Goal: Submit feedback/report problem

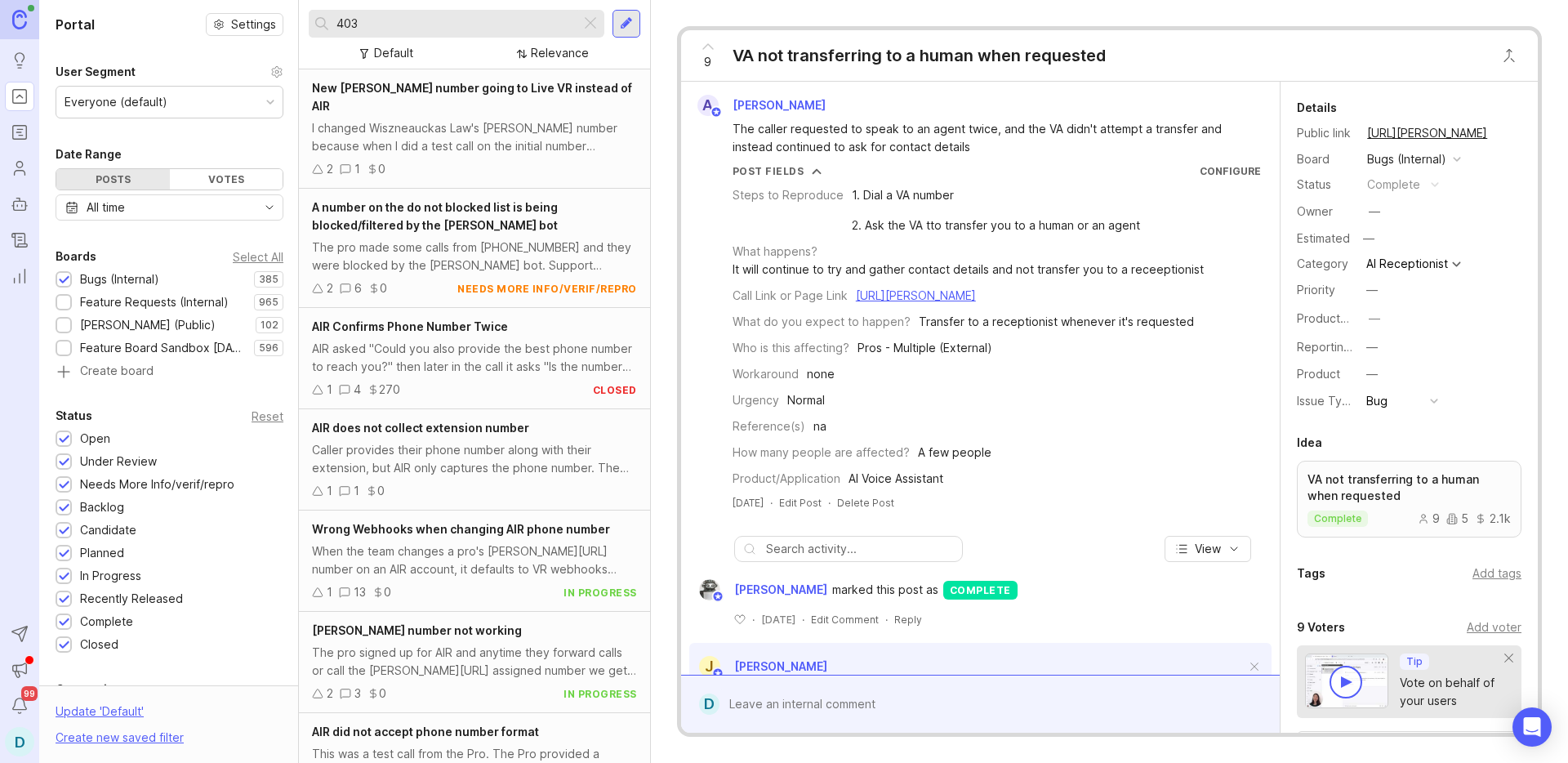
click at [619, 22] on div at bounding box center [625, 23] width 13 height 15
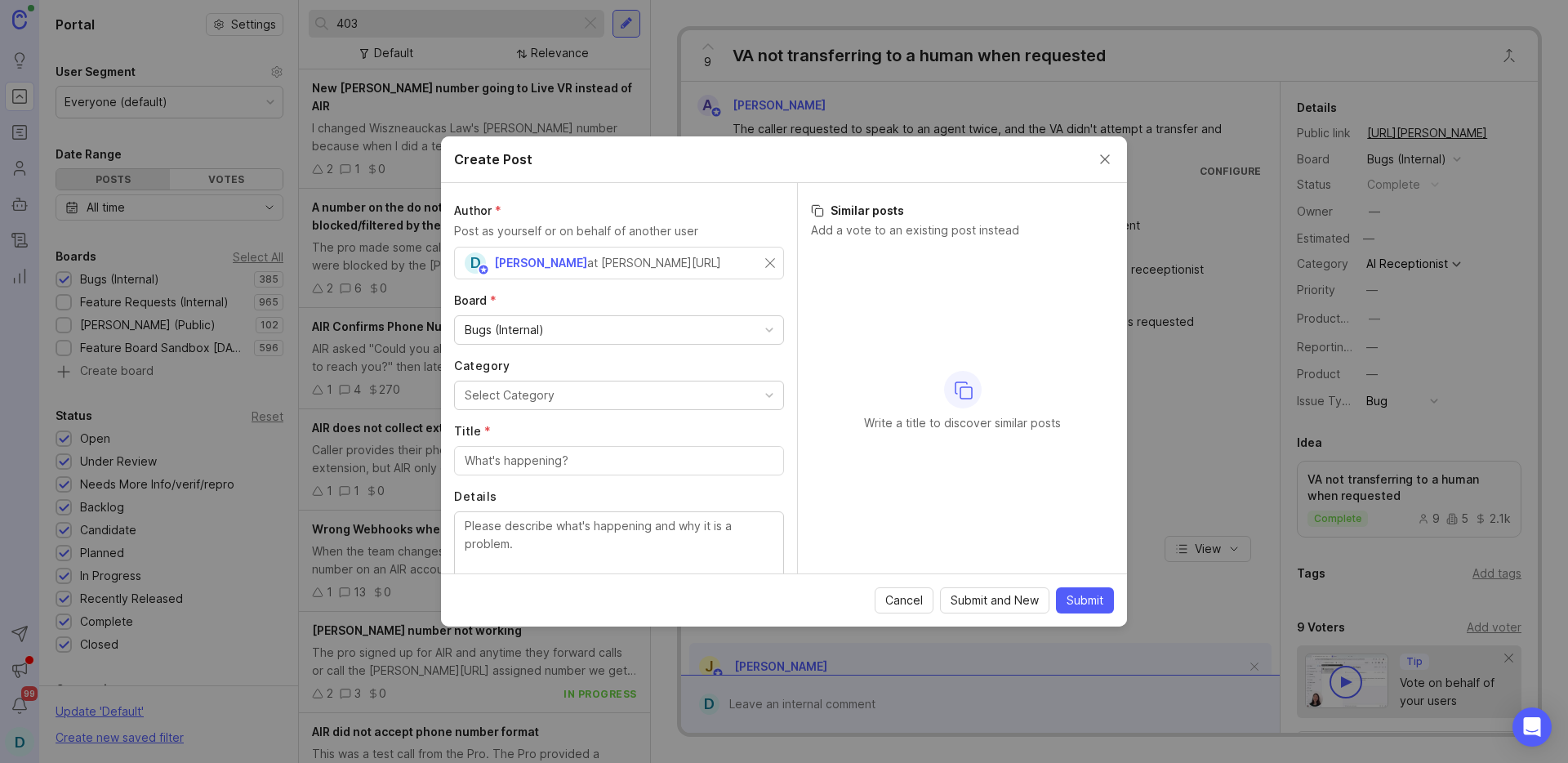
click at [529, 398] on div "Select Category" at bounding box center [510, 395] width 90 height 18
click at [530, 464] on input "Title *" at bounding box center [619, 461] width 308 height 18
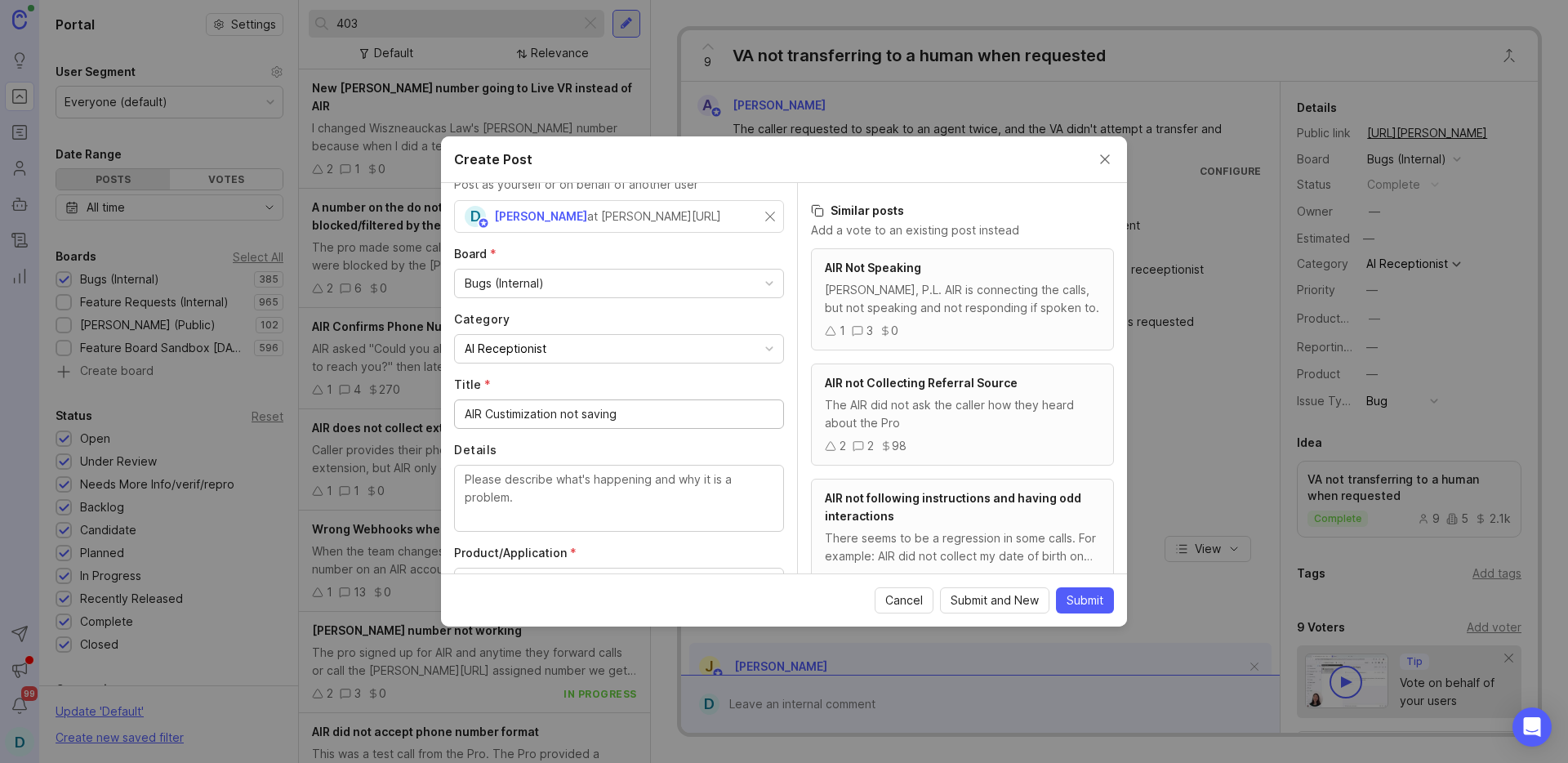
scroll to position [194, 0]
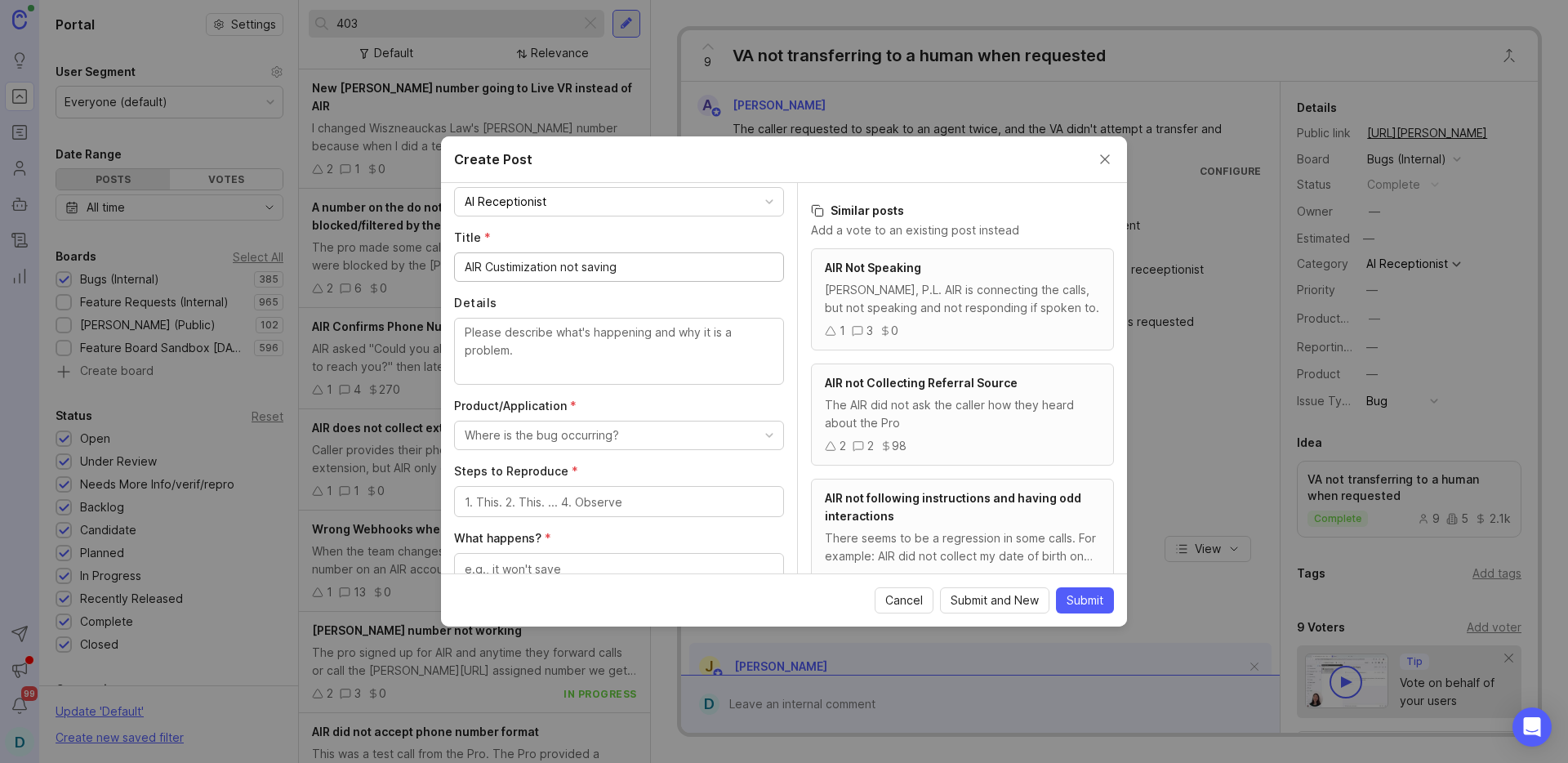
type input "AIR Custimization not saving"
click at [533, 342] on textarea "Details" at bounding box center [619, 350] width 308 height 54
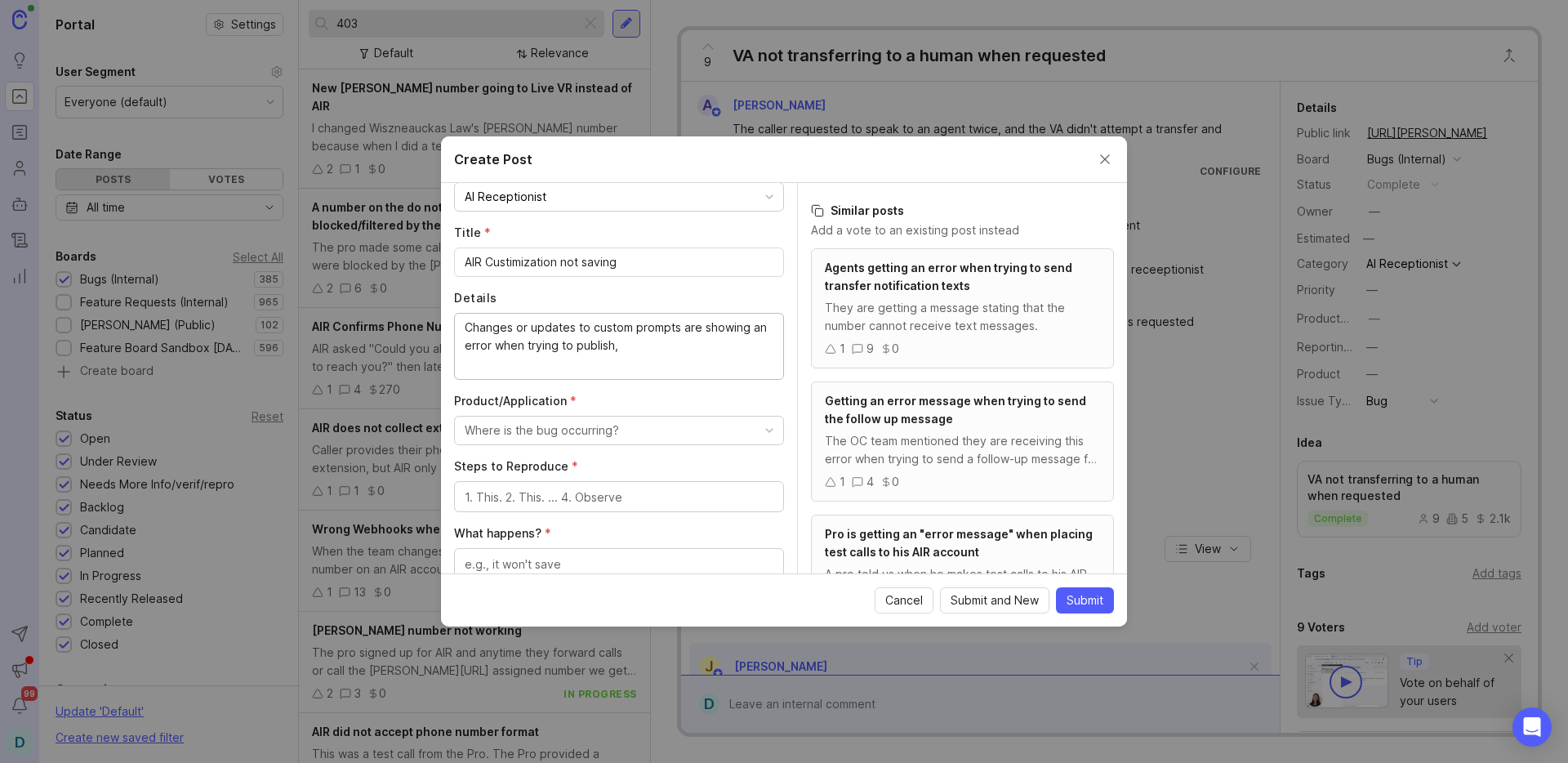
scroll to position [216, 0]
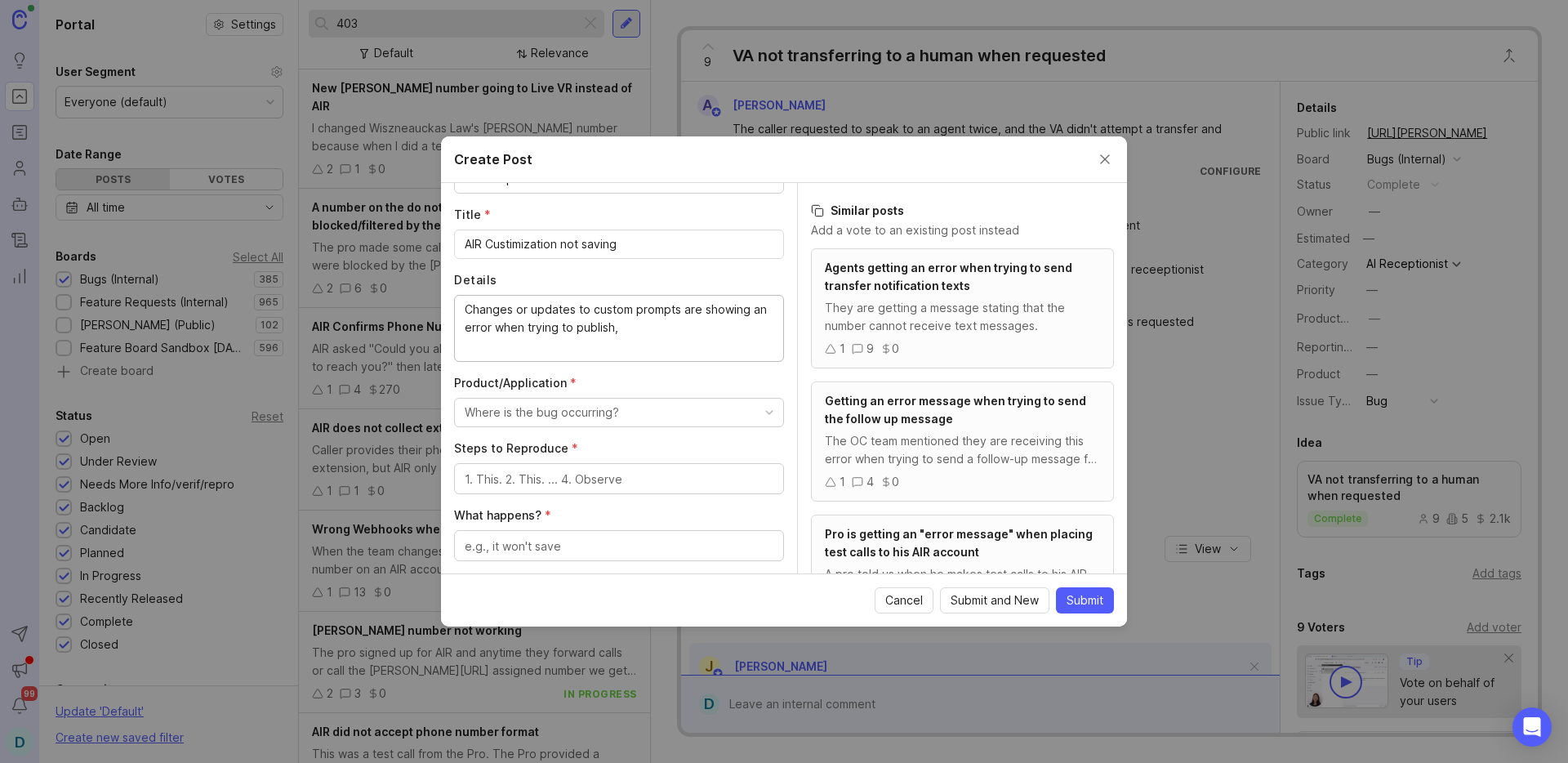
type textarea "Changes or updates to custom prompts are showing an error when trying to publis…"
click at [558, 415] on div "Where is the bug occurring?" at bounding box center [542, 412] width 155 height 18
click at [549, 576] on Assistant "AI Voice Assistant" at bounding box center [613, 578] width 318 height 30
click at [580, 474] on textarea "Steps to Reproduce *" at bounding box center [619, 479] width 308 height 18
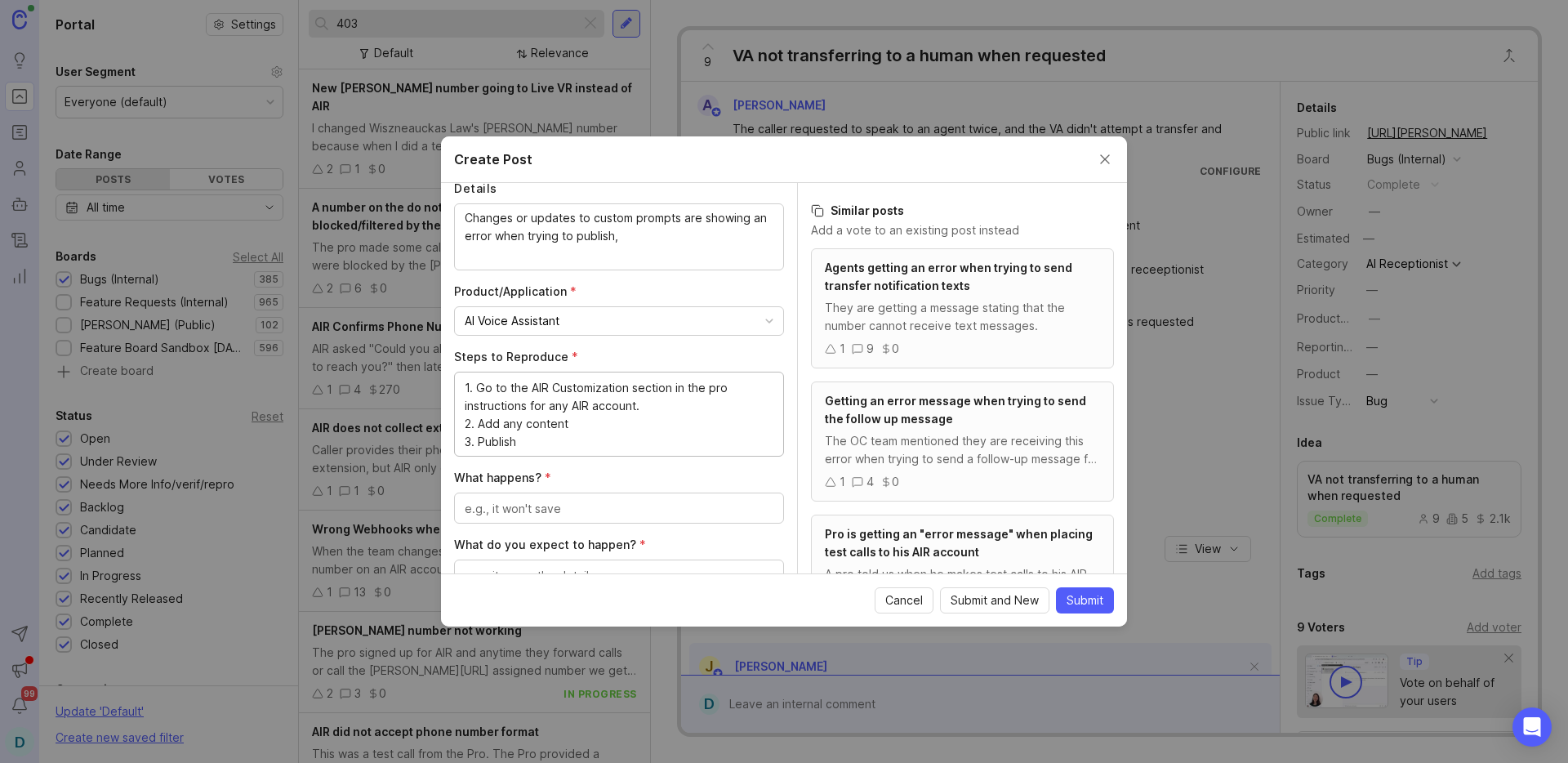
scroll to position [309, 0]
drag, startPoint x: 533, startPoint y: 445, endPoint x: 478, endPoint y: 439, distance: 55.3
click at [478, 439] on textarea "1. Go to the AIR Customization section in the pro instructions for any AIR acco…" at bounding box center [619, 413] width 308 height 72
type textarea "1. Go to the AIR Customization section in the pro instructions for any AIR acco…"
click at [575, 499] on textarea "What happens? *" at bounding box center [619, 507] width 308 height 18
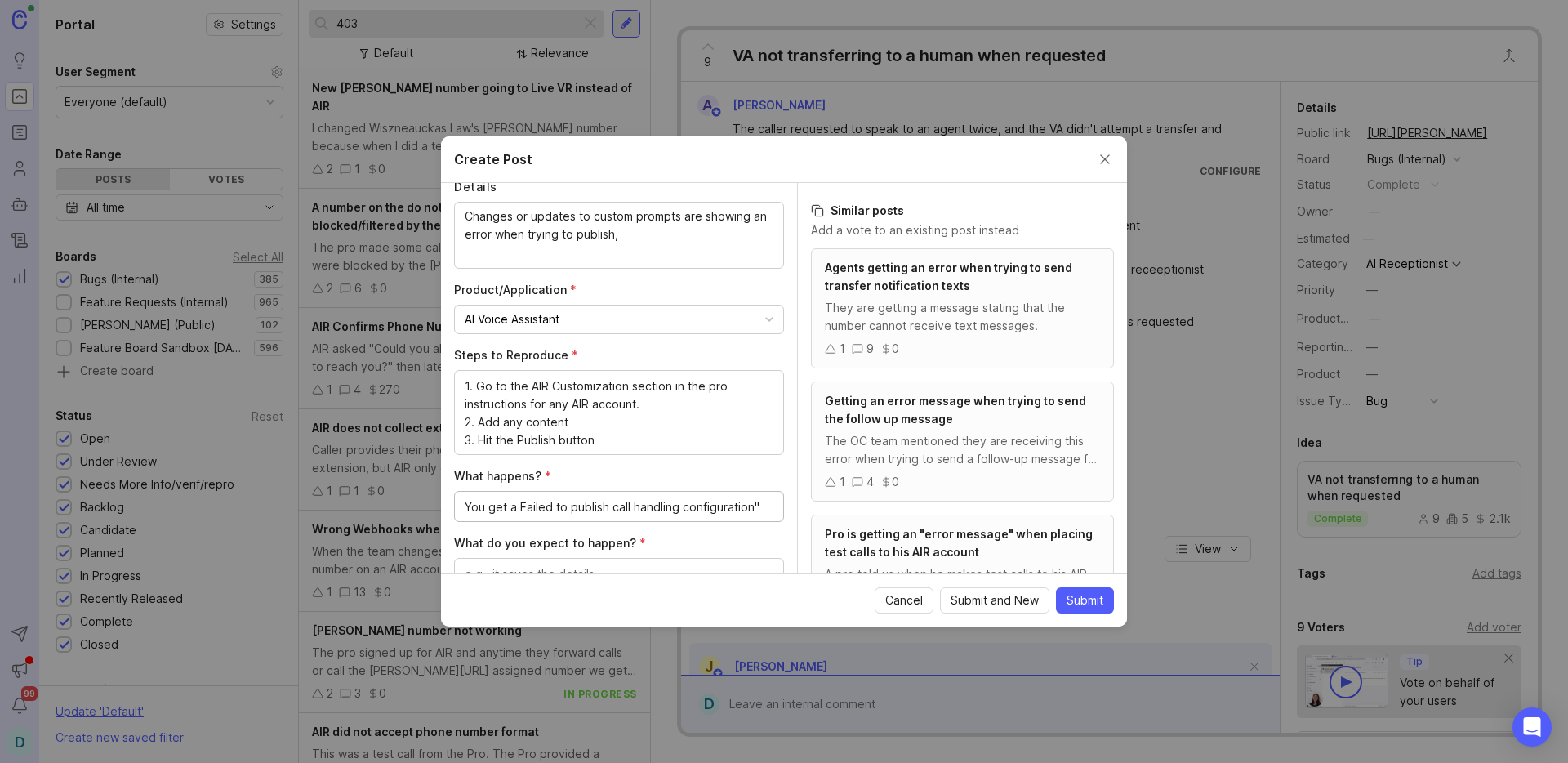
click at [520, 507] on textarea "You get a Failed to publish call handling configuration"" at bounding box center [619, 507] width 308 height 18
click at [681, 529] on textarea "You get a "Failed to publish call handling configuration"" at bounding box center [619, 517] width 308 height 36
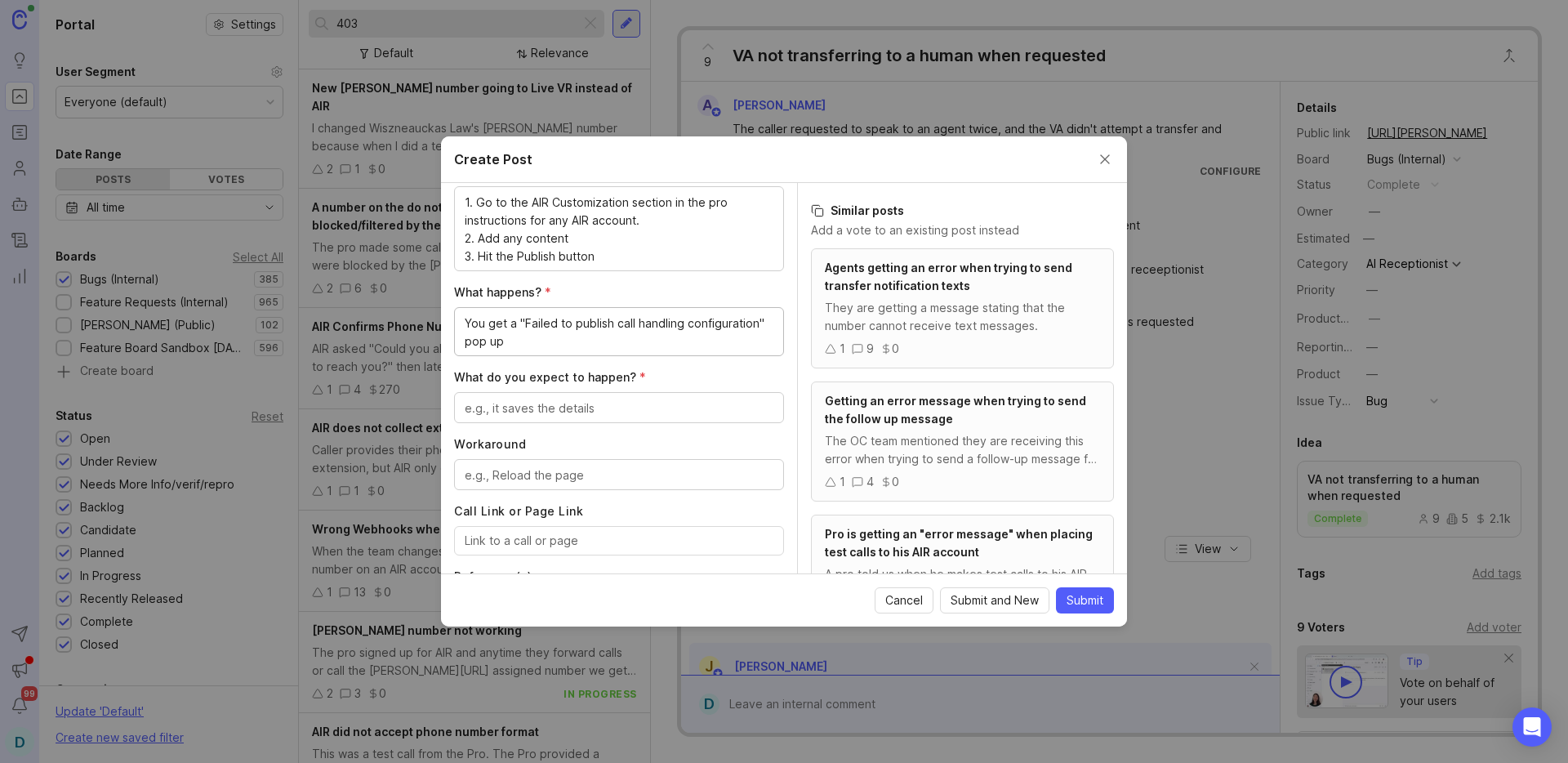
scroll to position [544, 0]
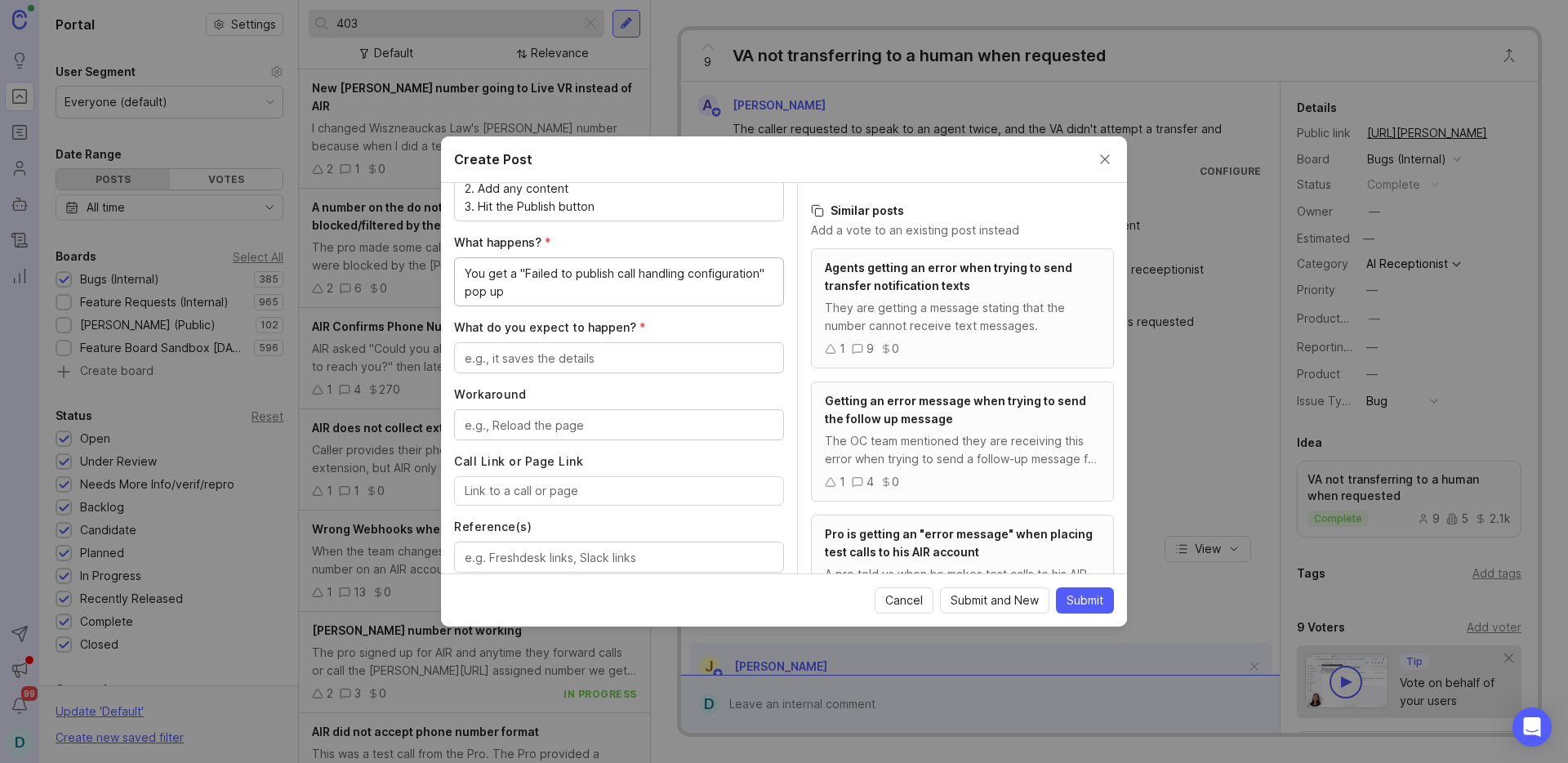
type textarea "You get a "Failed to publish call handling configuration" pop up"
click at [645, 359] on textarea "What do you expect to happen? *" at bounding box center [619, 359] width 308 height 18
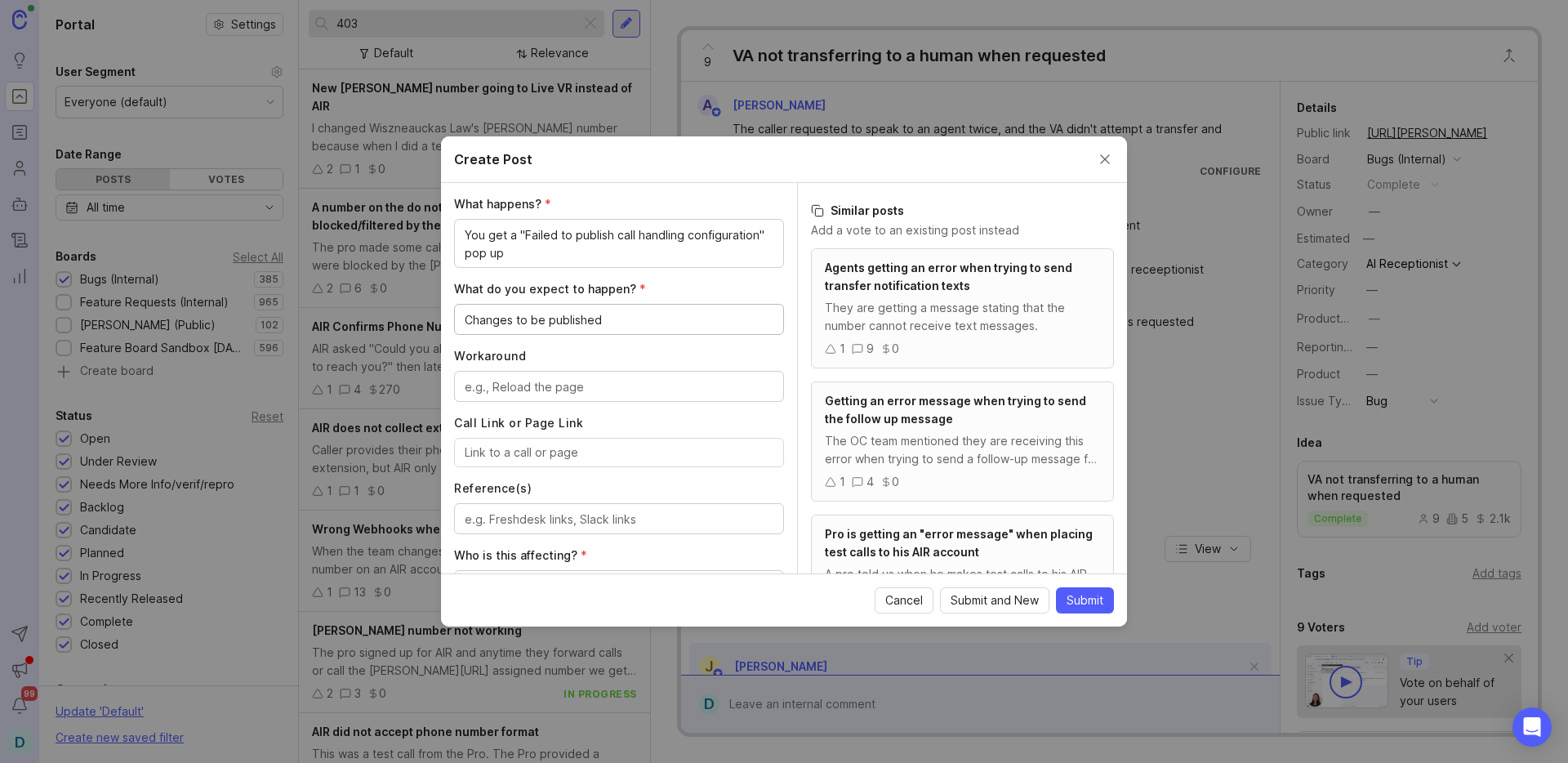
scroll to position [595, 0]
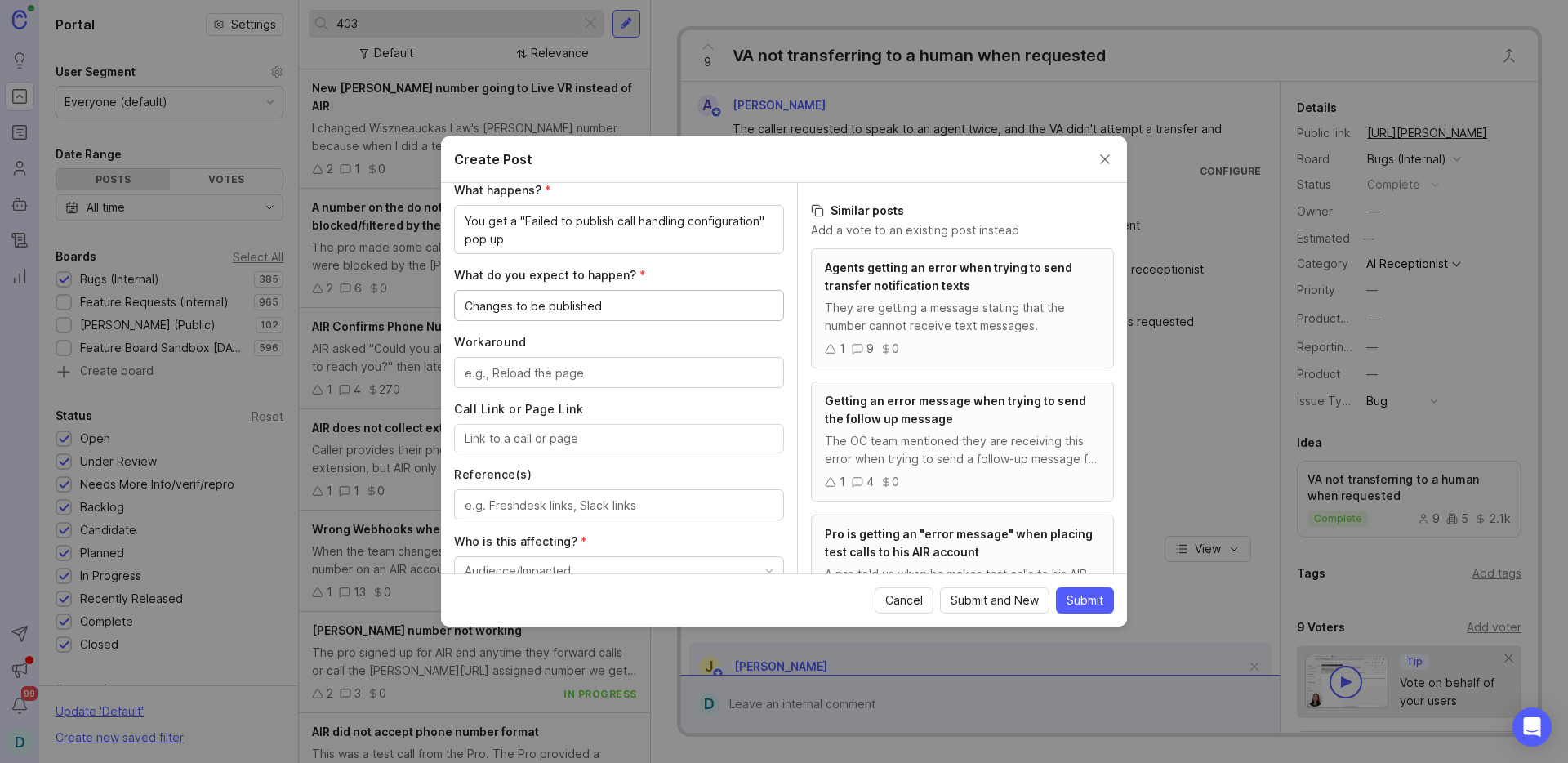
type textarea "Changes to be published"
click at [588, 447] on input "Call Link or Page Link" at bounding box center [619, 438] width 308 height 18
paste input "[URL][PERSON_NAME]"
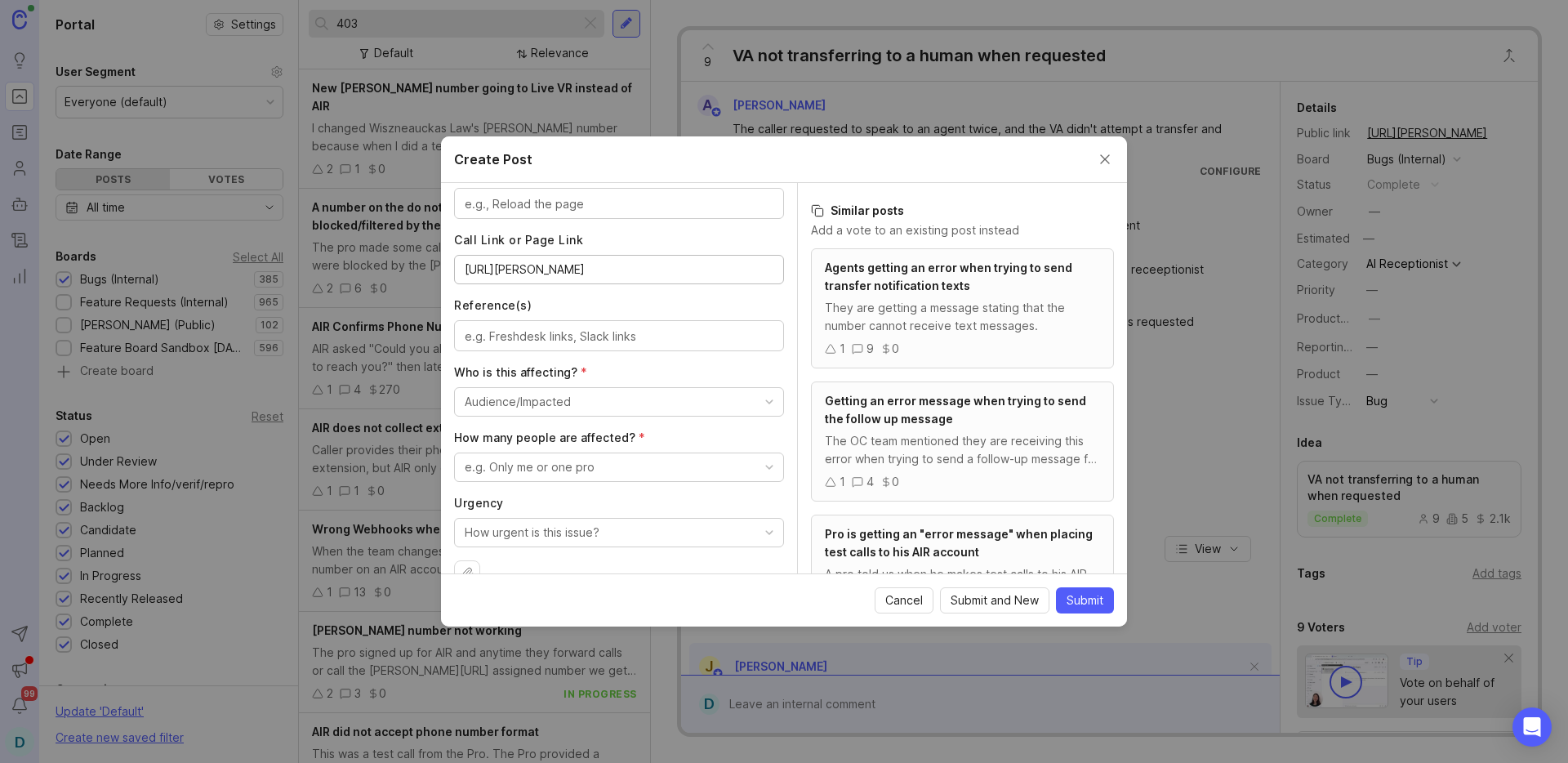
scroll to position [767, 0]
type input "[URL][PERSON_NAME]"
click at [548, 397] on div "Audience/Impacted" at bounding box center [517, 398] width 106 height 18
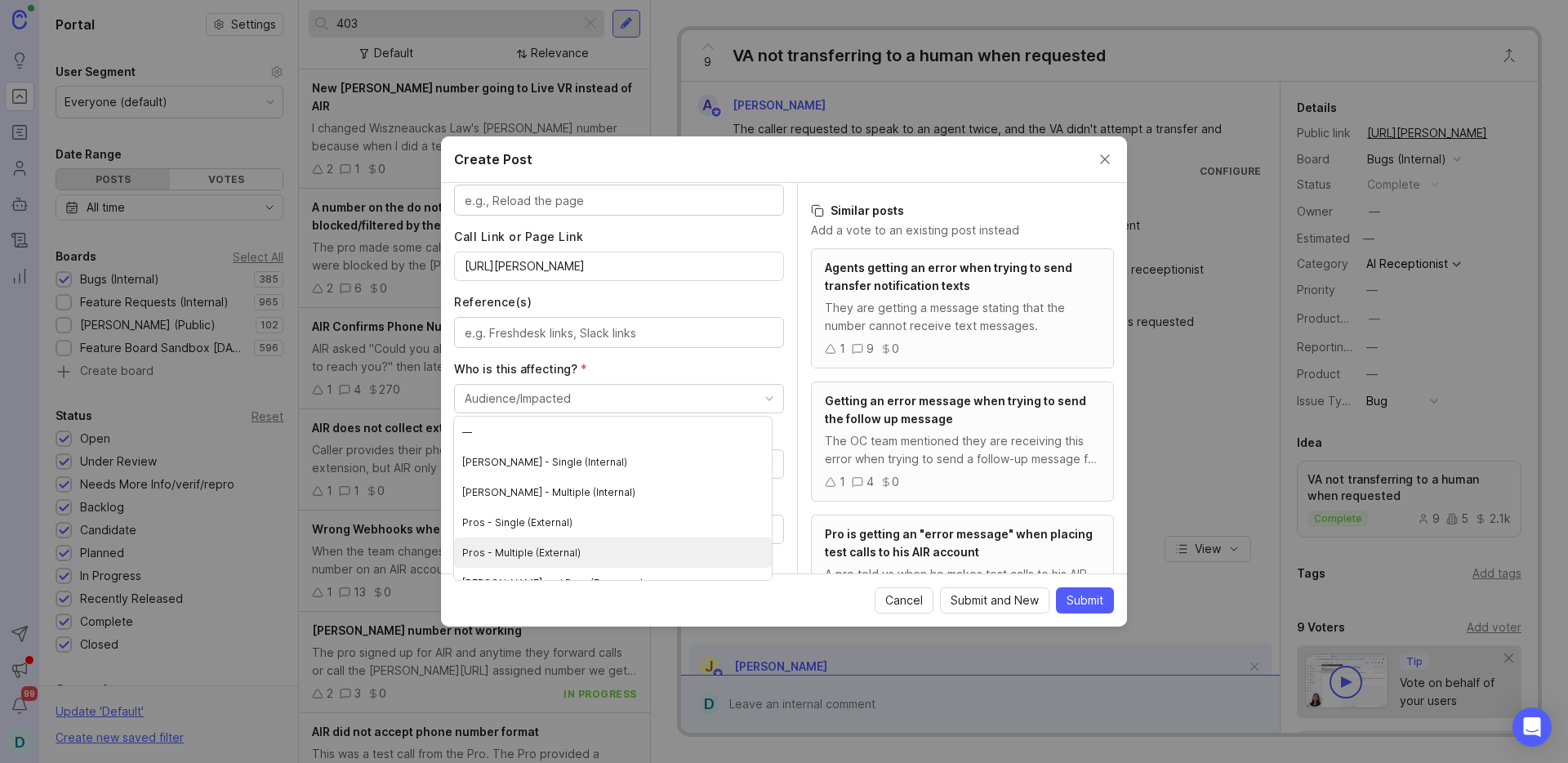
click at [546, 553] on \(External\) "Pros - Multiple (External)" at bounding box center [613, 552] width 318 height 30
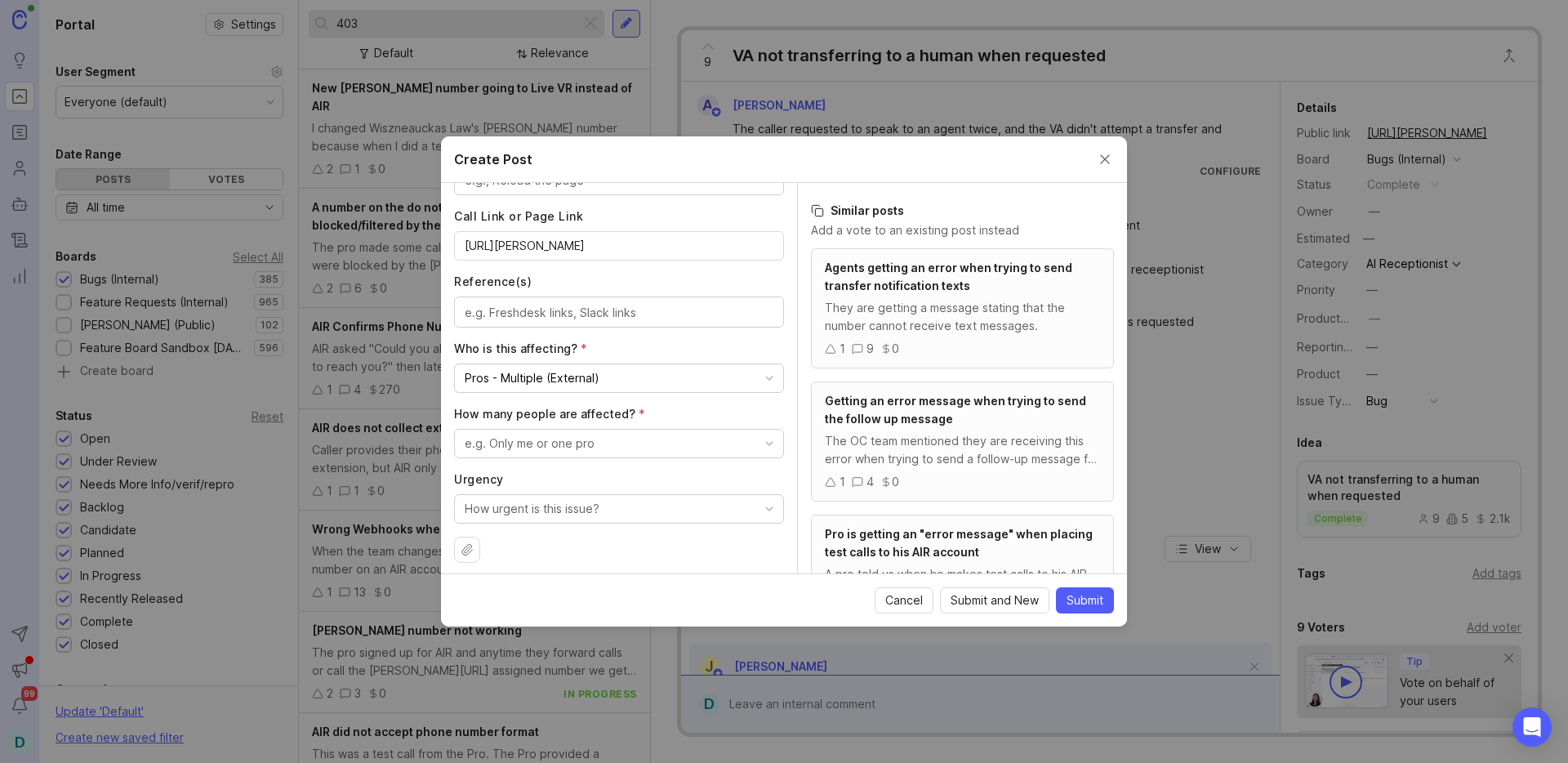
scroll to position [797, 0]
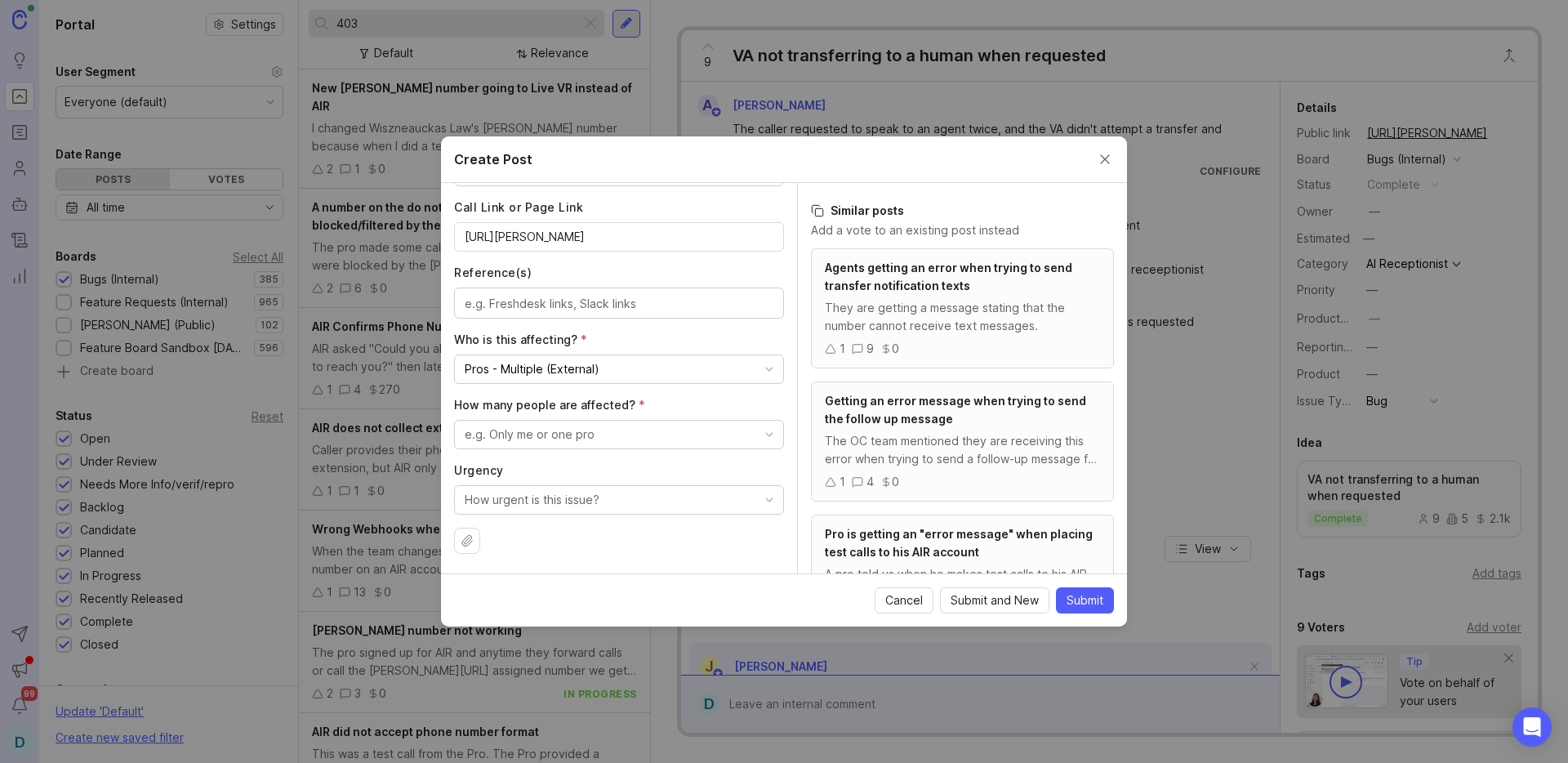
click at [558, 430] on div "e.g. Only me or one pro" at bounding box center [530, 434] width 130 height 18
click at [544, 532] on people "A few people" at bounding box center [613, 528] width 318 height 30
click at [714, 500] on button "How urgent is this issue?" at bounding box center [619, 499] width 330 height 29
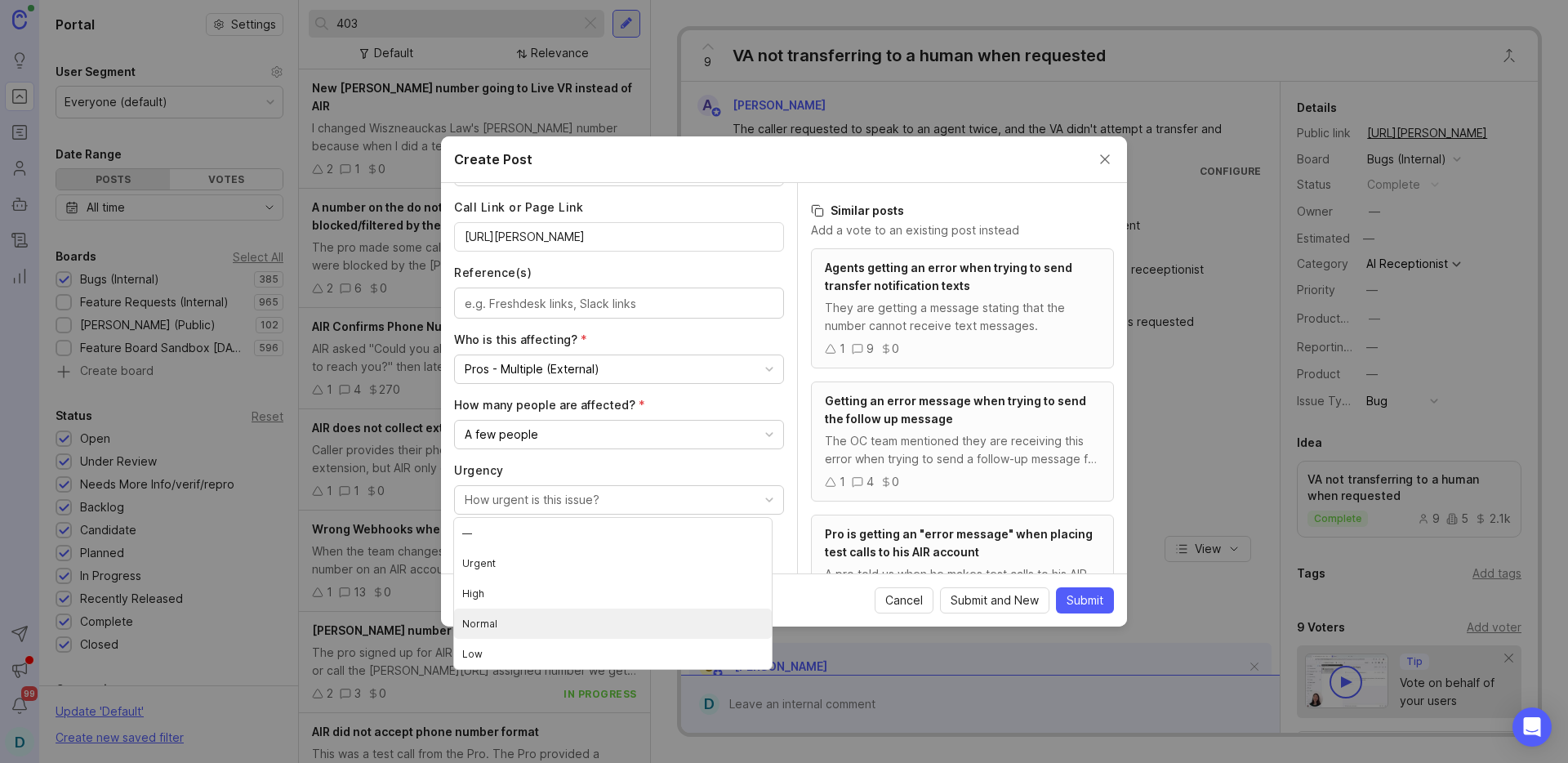
click at [551, 613] on li "Normal" at bounding box center [613, 623] width 318 height 30
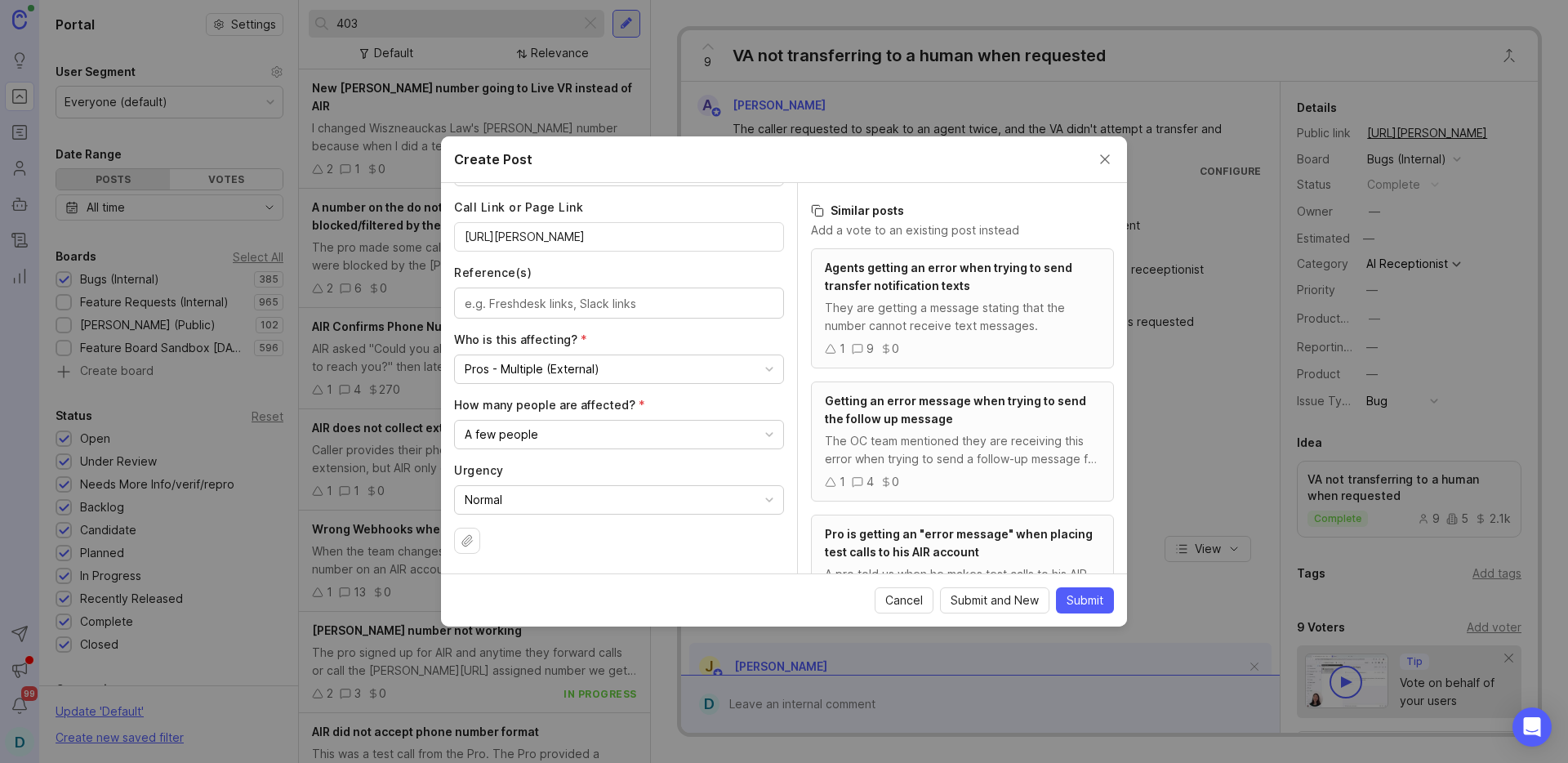
click at [1067, 597] on span "Submit" at bounding box center [1084, 600] width 37 height 16
